Goal: Entertainment & Leisure: Consume media (video, audio)

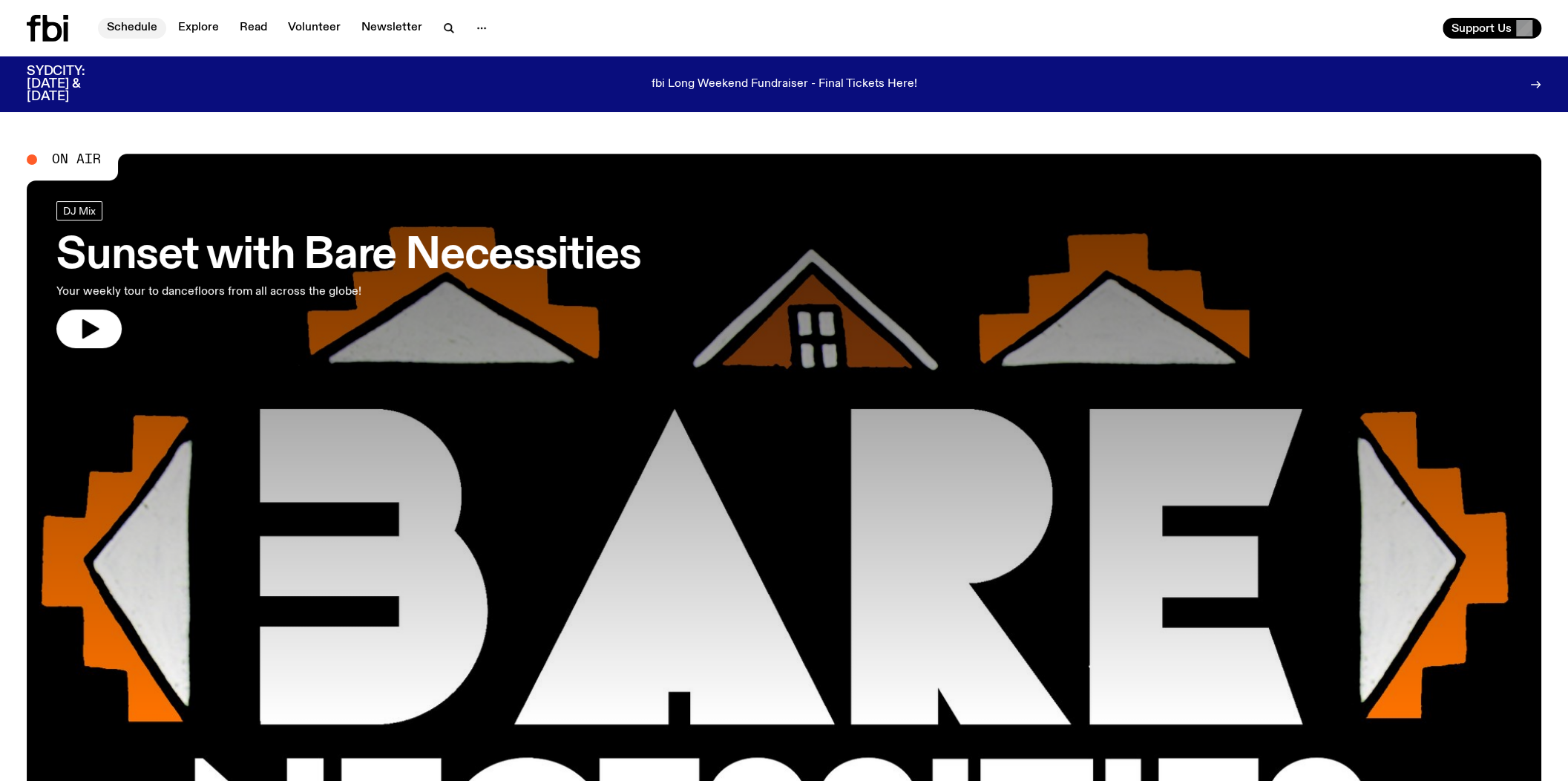
click at [153, 27] on link "Schedule" at bounding box center [132, 29] width 68 height 21
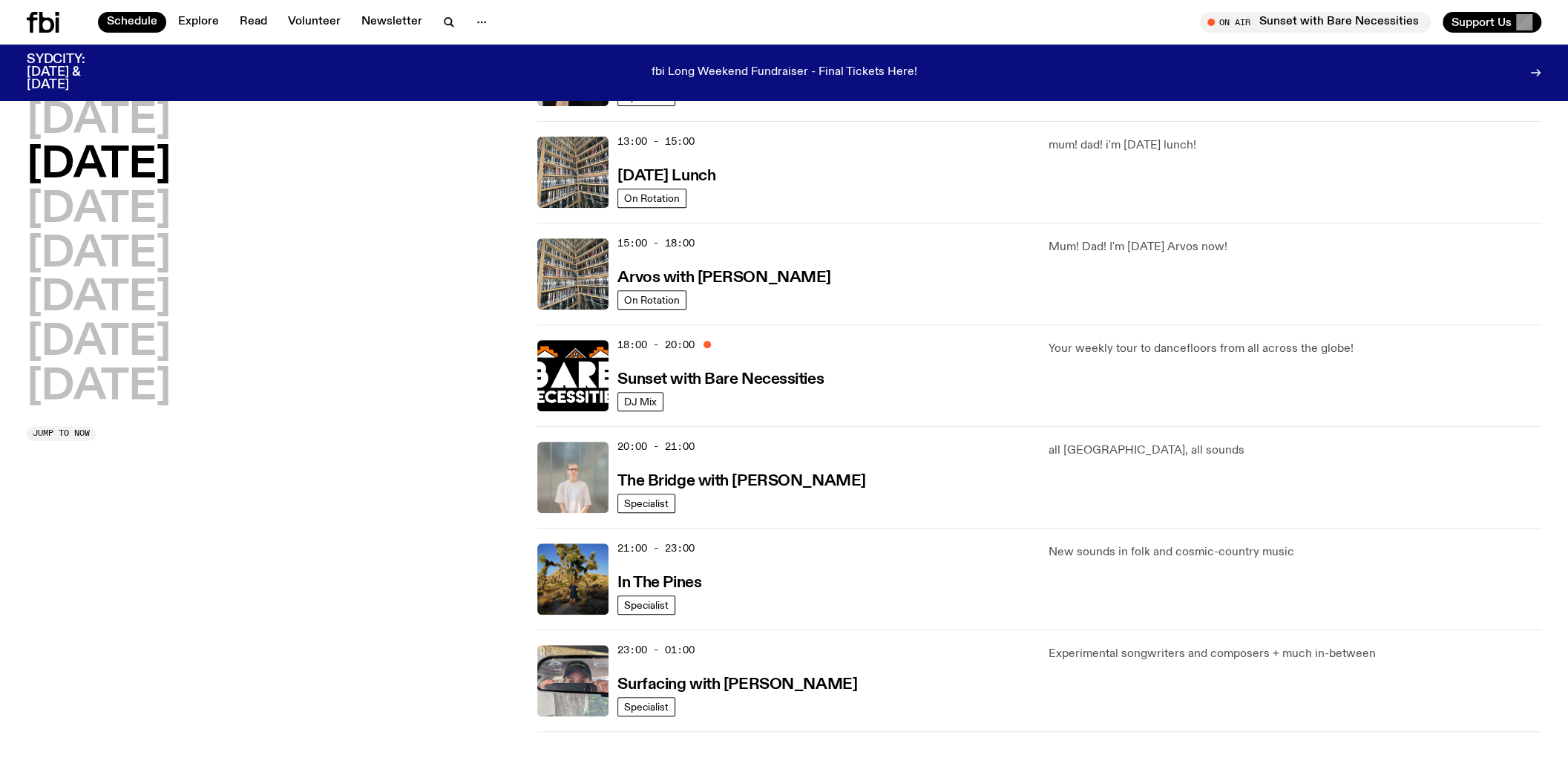
scroll to position [439, 0]
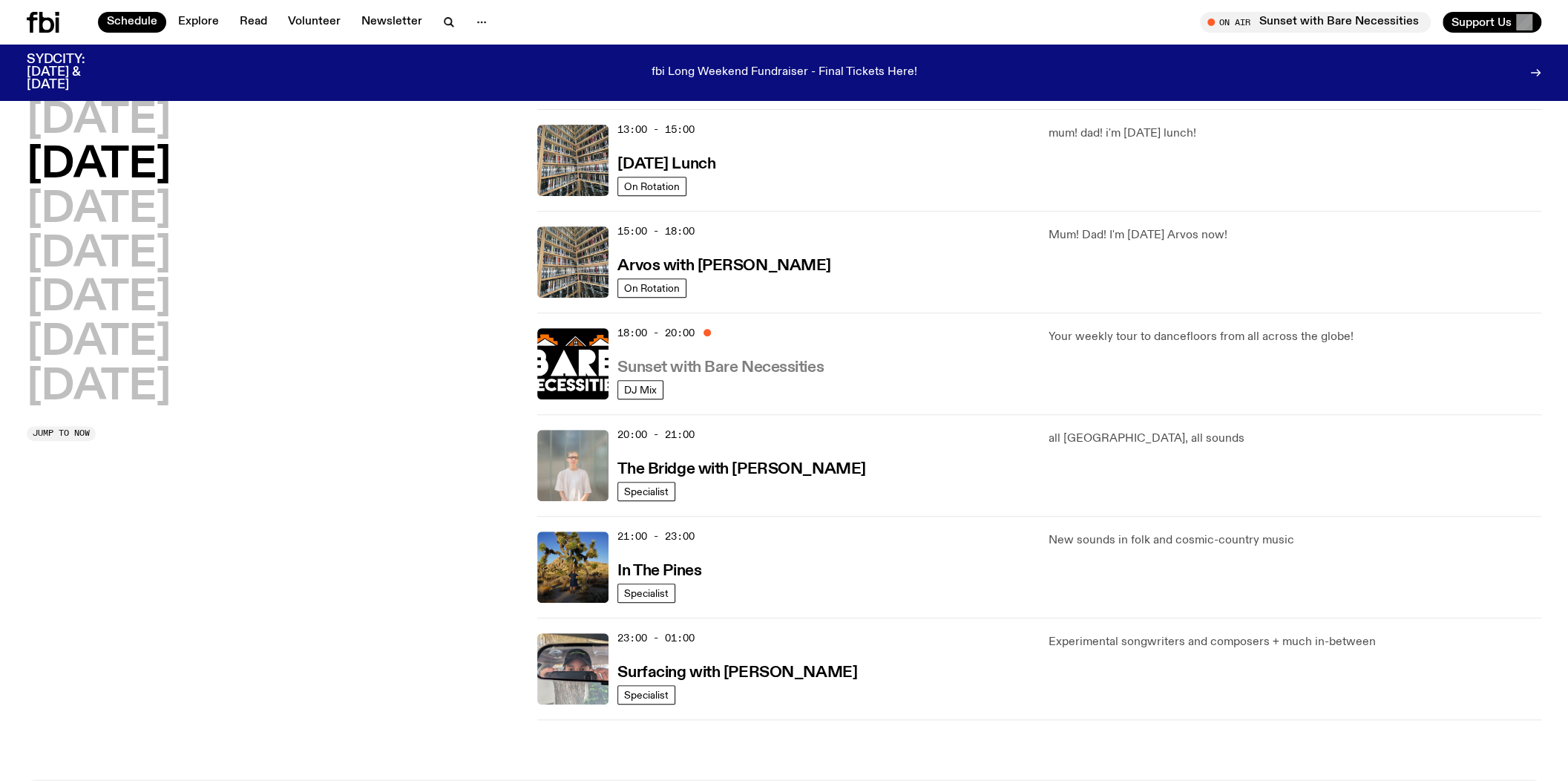
click at [766, 367] on h3 "Sunset with Bare Necessities" at bounding box center [720, 368] width 206 height 16
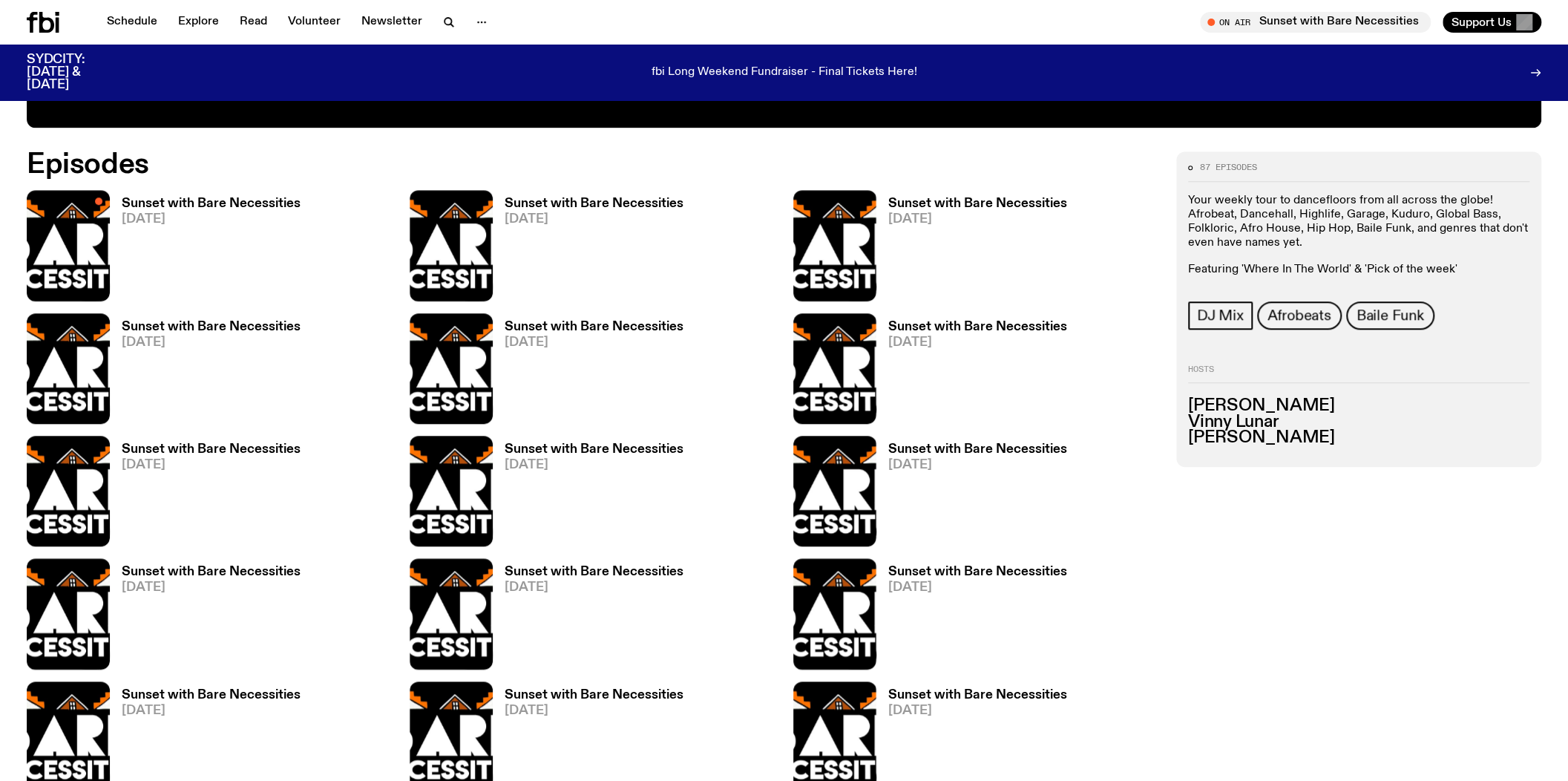
scroll to position [881, 0]
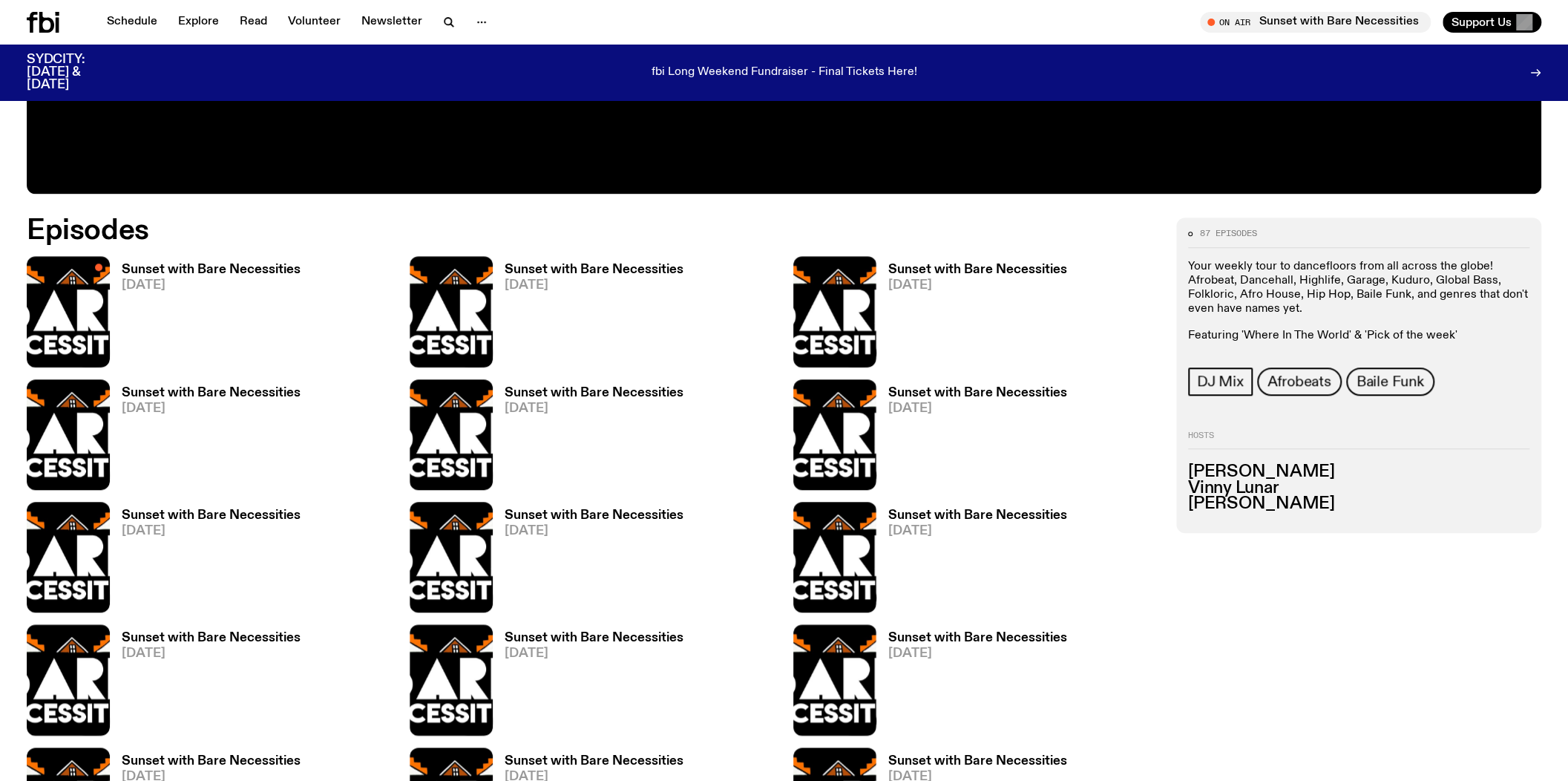
click at [223, 268] on h3 "Sunset with Bare Necessities" at bounding box center [211, 269] width 179 height 13
